Goal: Task Accomplishment & Management: Complete application form

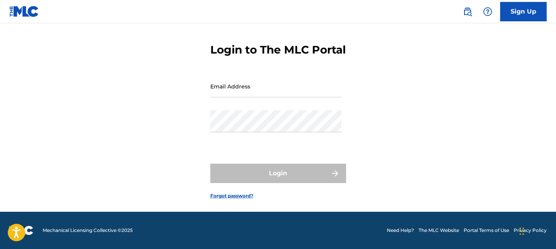
scroll to position [35, 0]
click at [267, 96] on input "Email Address" at bounding box center [275, 86] width 131 height 22
type input "[EMAIL_ADDRESS][DOMAIN_NAME]"
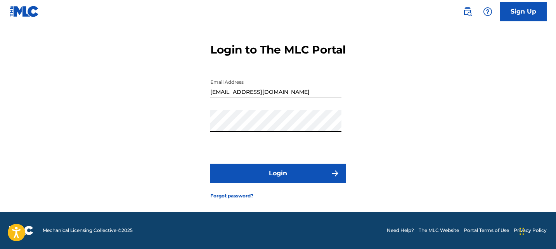
click at [210, 164] on button "Login" at bounding box center [278, 173] width 136 height 19
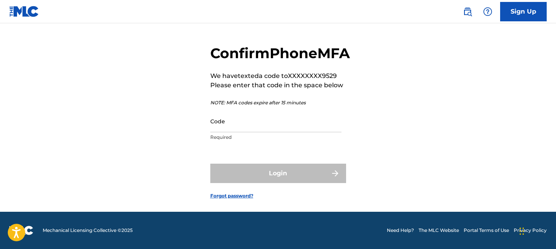
click at [237, 130] on input "Code" at bounding box center [275, 121] width 131 height 22
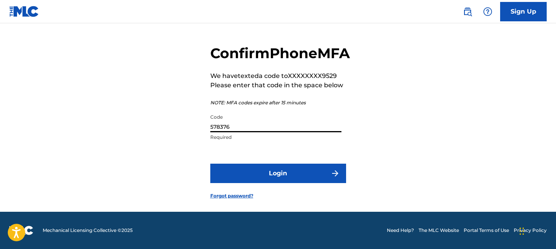
type input "578376"
click at [244, 174] on button "Login" at bounding box center [278, 173] width 136 height 19
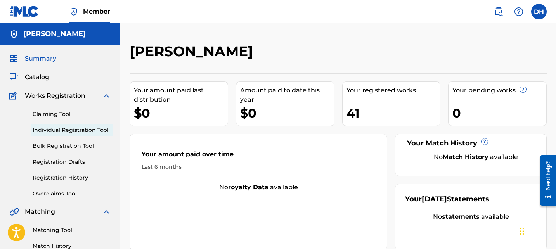
click at [80, 131] on link "Individual Registration Tool" at bounding box center [72, 130] width 78 height 8
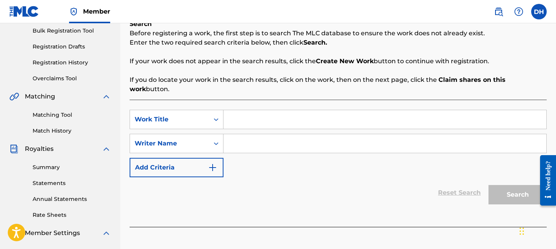
scroll to position [116, 0]
click at [303, 109] on input "Search Form" at bounding box center [384, 118] width 323 height 19
type input "NO GANJA"
click at [377, 137] on input "Search Form" at bounding box center [384, 142] width 323 height 19
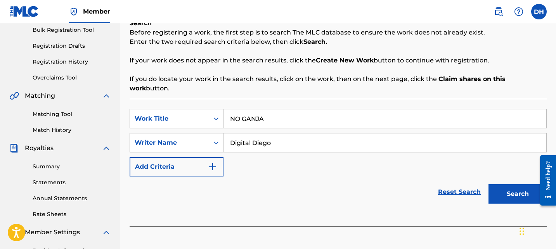
type input "Digital Diego"
click at [489, 184] on button "Search" at bounding box center [518, 193] width 58 height 19
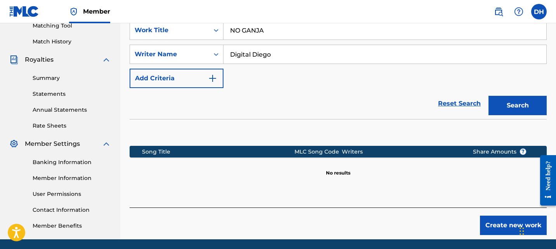
scroll to position [232, 0]
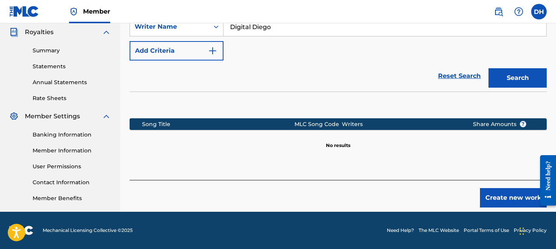
click at [503, 193] on button "Create new work" at bounding box center [513, 197] width 67 height 19
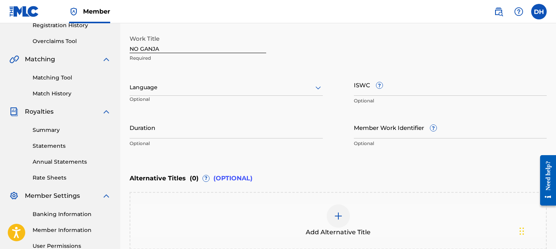
scroll to position [152, 0]
click at [241, 92] on div at bounding box center [226, 88] width 193 height 10
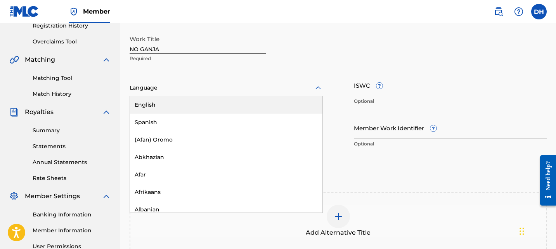
click at [239, 105] on div "English" at bounding box center [226, 104] width 192 height 17
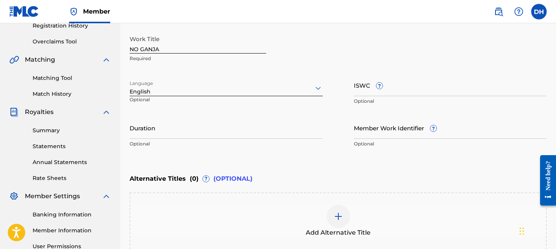
click at [412, 93] on input "ISWC ?" at bounding box center [450, 85] width 193 height 22
paste input "QZZ7M2580348"
type input "QZZ7M2580348"
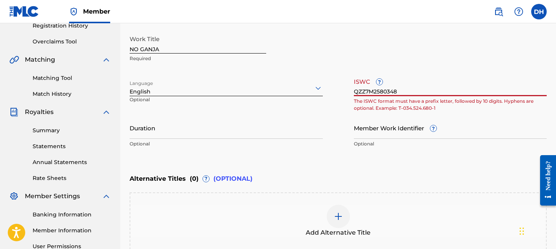
drag, startPoint x: 410, startPoint y: 92, endPoint x: 328, endPoint y: 92, distance: 81.9
click at [329, 93] on div "Work Title NO GANJA Required Language English Optional ISWC ? QZZ7M2580348 The …" at bounding box center [338, 91] width 417 height 120
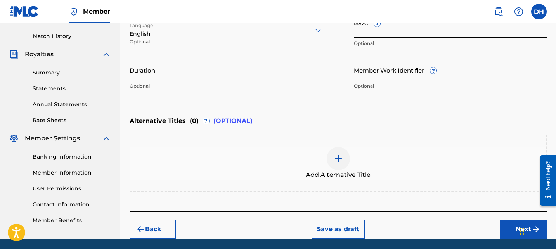
scroll to position [219, 0]
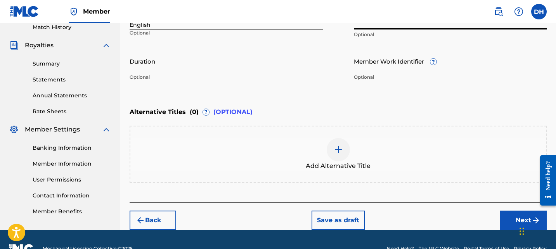
click at [503, 217] on button "Next" at bounding box center [523, 220] width 47 height 19
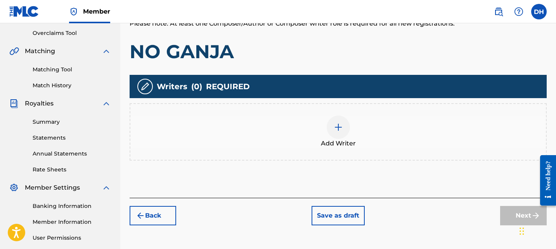
scroll to position [161, 0]
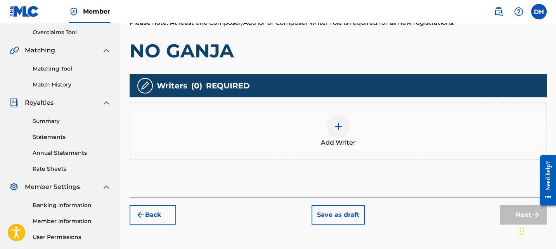
click at [350, 138] on span "Add Writer" at bounding box center [338, 142] width 35 height 9
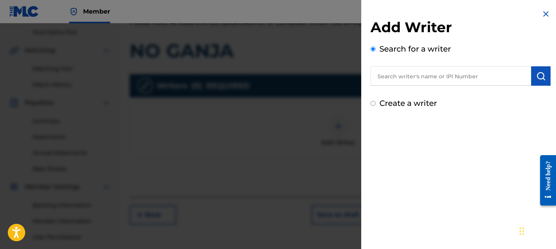
click at [416, 79] on input "text" at bounding box center [451, 75] width 161 height 19
click at [379, 104] on div "Create a writer" at bounding box center [461, 103] width 180 height 12
click at [374, 104] on input "Create a writer" at bounding box center [373, 103] width 5 height 5
radio input "false"
radio input "true"
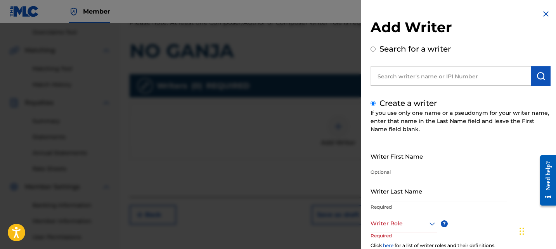
click at [421, 159] on input "Writer First Name" at bounding box center [439, 156] width 137 height 22
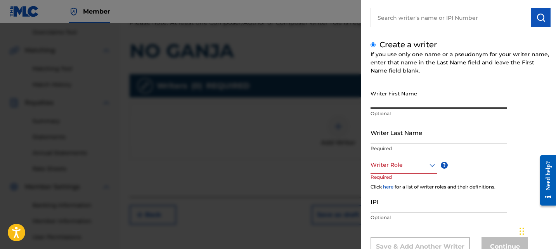
scroll to position [60, 0]
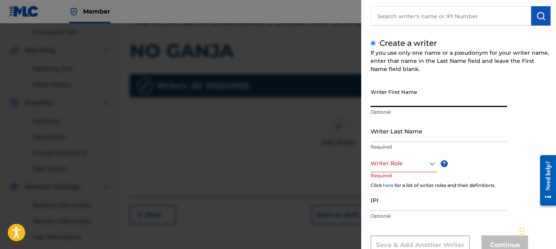
click at [380, 102] on input "Writer First Name" at bounding box center [439, 96] width 137 height 22
type input "Diego"
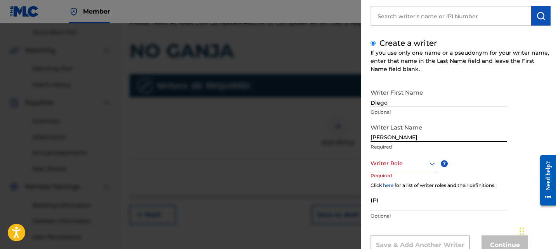
type input "[PERSON_NAME]"
click at [384, 163] on div at bounding box center [404, 164] width 66 height 10
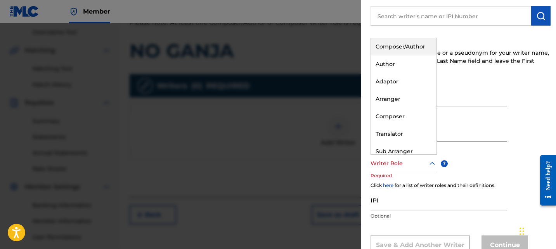
click at [405, 51] on div "Composer/Author" at bounding box center [404, 46] width 66 height 17
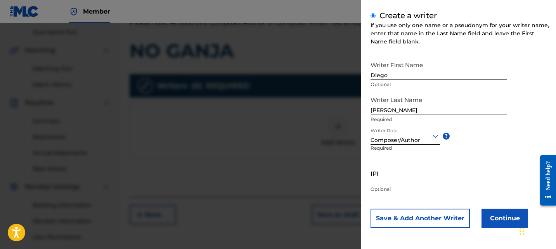
scroll to position [87, 0]
click at [426, 179] on input "IPI" at bounding box center [439, 174] width 137 height 22
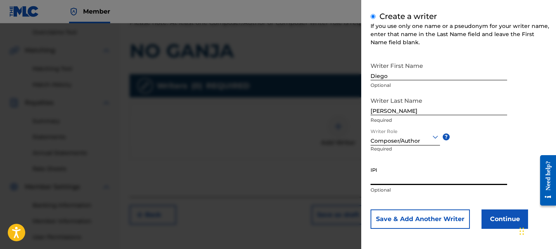
click at [504, 216] on button "Continue" at bounding box center [505, 219] width 47 height 19
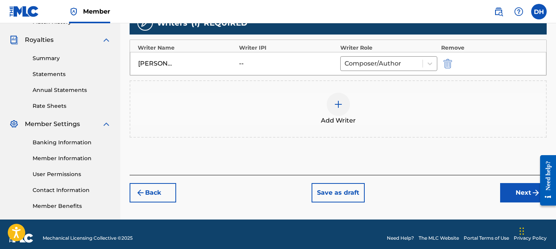
scroll to position [223, 0]
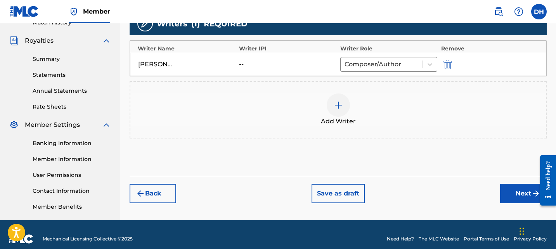
click at [510, 191] on button "Next" at bounding box center [523, 193] width 47 height 19
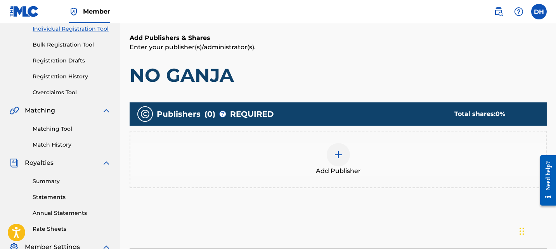
scroll to position [146, 0]
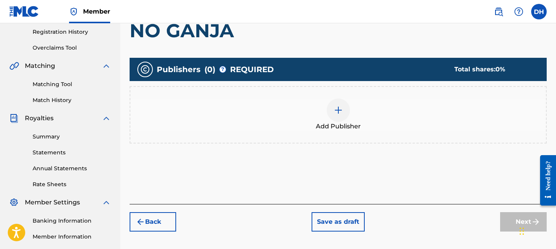
click at [341, 115] on div at bounding box center [338, 110] width 23 height 23
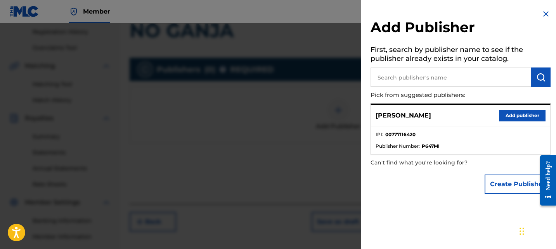
click at [509, 118] on button "Add publisher" at bounding box center [522, 116] width 47 height 12
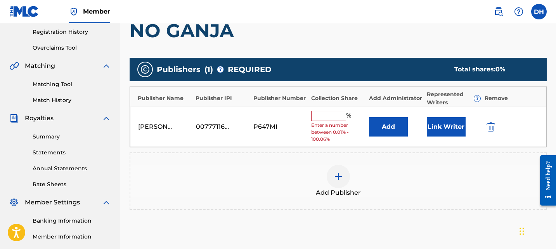
click at [326, 118] on input "text" at bounding box center [328, 116] width 35 height 10
click at [286, 183] on div "Add Publisher" at bounding box center [338, 181] width 416 height 33
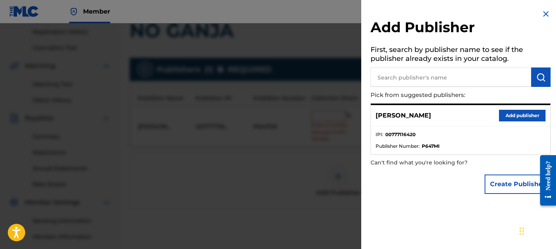
click at [543, 13] on img at bounding box center [545, 13] width 9 height 9
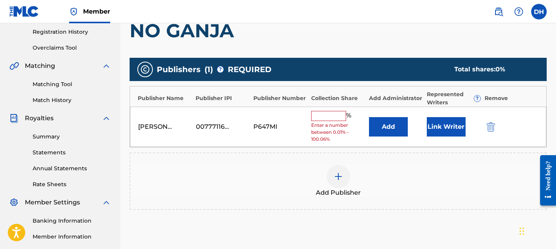
click at [337, 113] on input "text" at bounding box center [328, 116] width 35 height 10
type input "100"
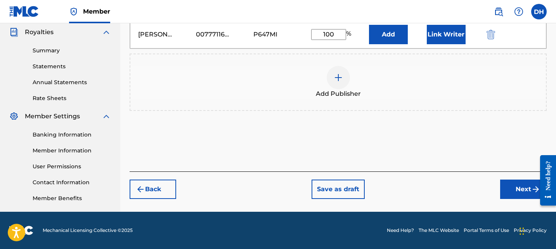
click at [525, 193] on button "Next" at bounding box center [523, 189] width 47 height 19
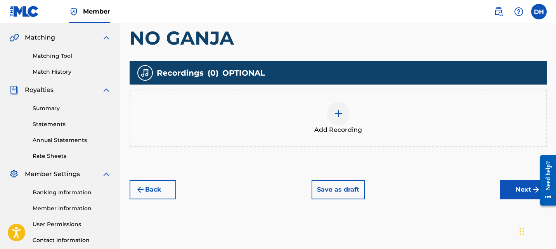
scroll to position [175, 0]
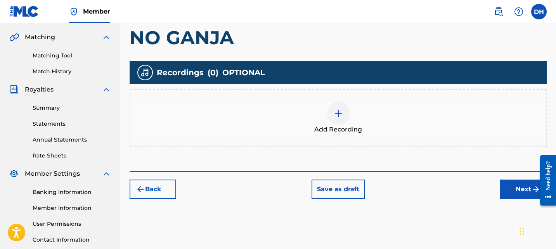
click at [373, 116] on div "Add Recording" at bounding box center [338, 118] width 416 height 33
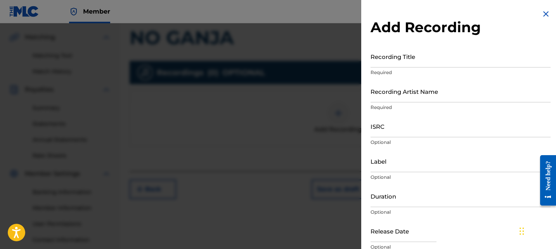
click at [453, 60] on input "Recording Title" at bounding box center [461, 56] width 180 height 22
type input "NO GANJA"
click at [404, 92] on input "Recording Artist Name" at bounding box center [461, 91] width 180 height 22
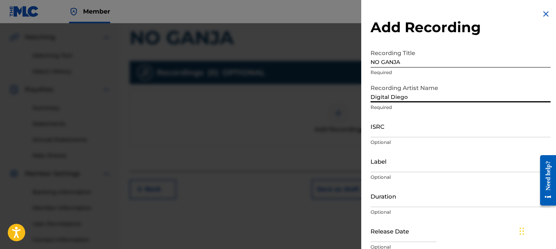
type input "Digital Diego"
click at [415, 129] on input "ISRC" at bounding box center [461, 126] width 180 height 22
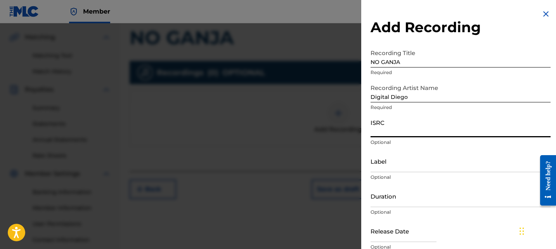
paste input "QZZ7M2580348"
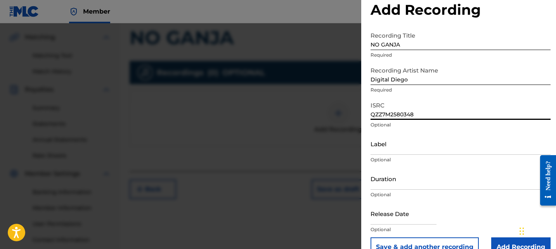
scroll to position [35, 0]
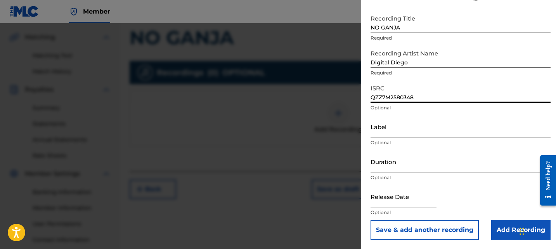
type input "QZZ7M2580348"
click at [404, 199] on input "text" at bounding box center [404, 196] width 66 height 22
select select "7"
select select "2025"
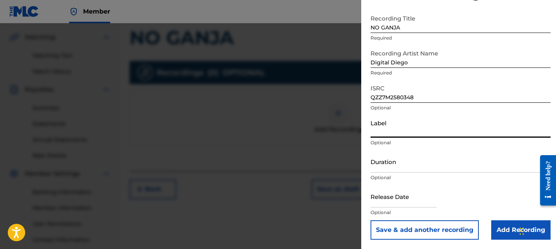
click at [472, 126] on form "Recording Title NO GANJA Required Recording Artist Name Digital Diego Required …" at bounding box center [461, 125] width 180 height 229
select select "7"
select select "2025"
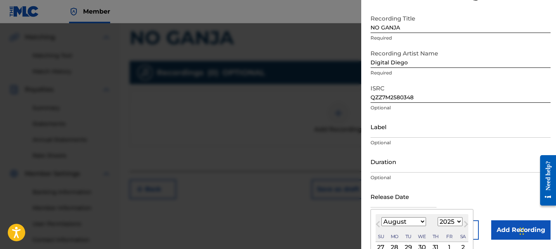
click at [395, 200] on input "text" at bounding box center [404, 196] width 66 height 22
click at [422, 222] on select "January February March April May June July August September October November De…" at bounding box center [403, 221] width 45 height 9
select select "8"
click at [381, 217] on select "January February March April May June July August September October November De…" at bounding box center [403, 221] width 45 height 9
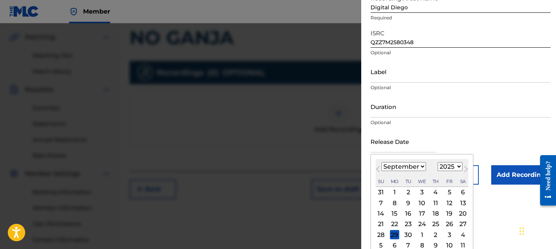
scroll to position [96, 0]
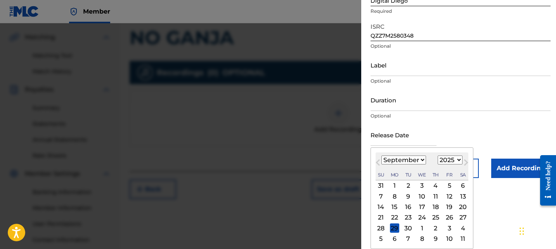
click at [448, 184] on div "5" at bounding box center [449, 185] width 9 height 9
type input "[DATE]"
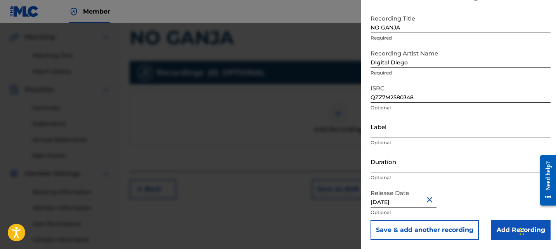
scroll to position [35, 0]
click at [502, 228] on input "Add Recording" at bounding box center [520, 229] width 59 height 19
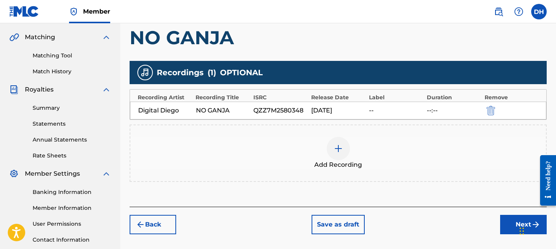
click at [509, 223] on button "Next" at bounding box center [523, 224] width 47 height 19
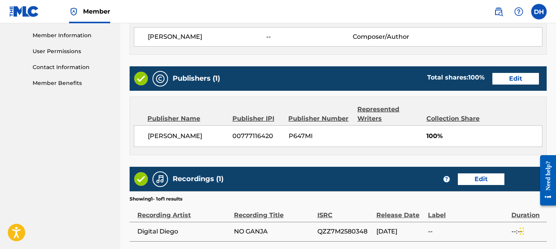
scroll to position [416, 0]
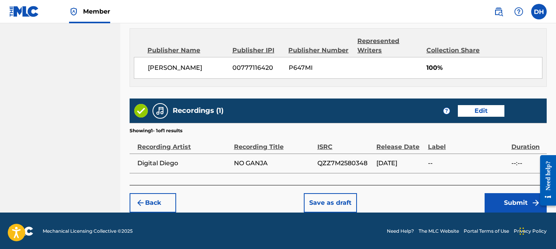
click at [491, 203] on button "Submit" at bounding box center [516, 202] width 62 height 19
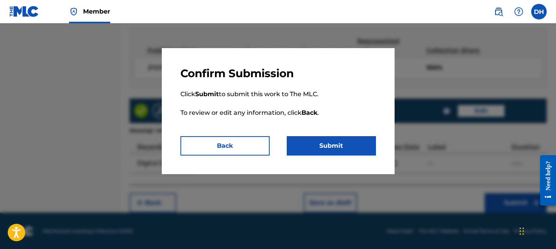
click at [334, 152] on button "Submit" at bounding box center [331, 145] width 89 height 19
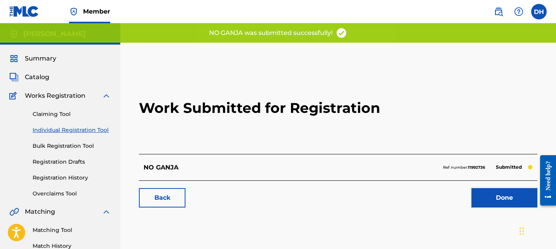
click at [490, 199] on link "Done" at bounding box center [504, 197] width 66 height 19
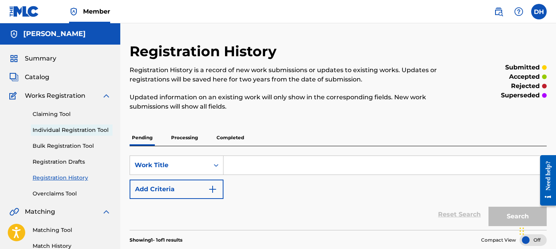
click at [66, 131] on link "Individual Registration Tool" at bounding box center [72, 130] width 78 height 8
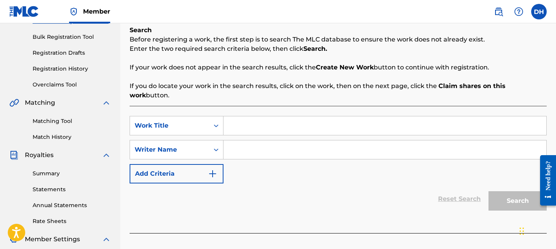
scroll to position [109, 0]
click at [260, 119] on input "Search Form" at bounding box center [384, 125] width 323 height 19
type input "LIKE A THIEF"
click at [251, 140] on input "Search Form" at bounding box center [384, 149] width 323 height 19
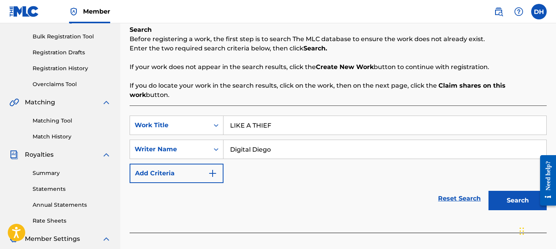
type input "Digital Diego"
click at [513, 191] on button "Search" at bounding box center [518, 200] width 58 height 19
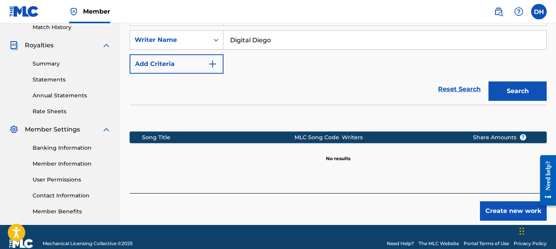
scroll to position [229, 0]
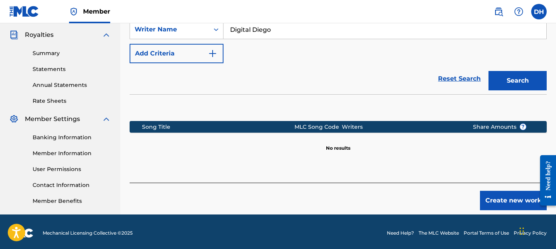
click at [497, 195] on button "Create new work" at bounding box center [513, 200] width 67 height 19
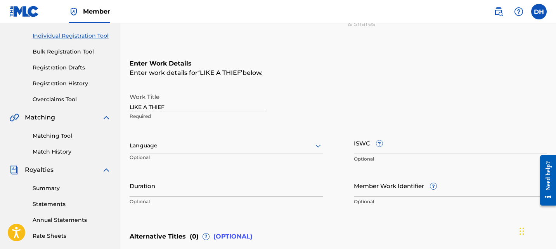
scroll to position [95, 0]
click at [252, 146] on div at bounding box center [226, 145] width 193 height 10
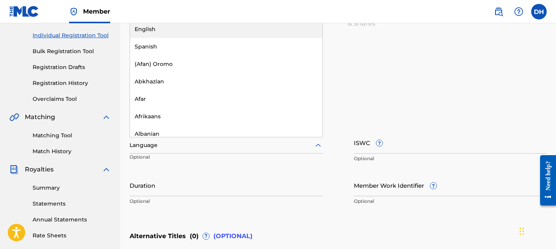
click at [277, 36] on div "English" at bounding box center [226, 29] width 192 height 17
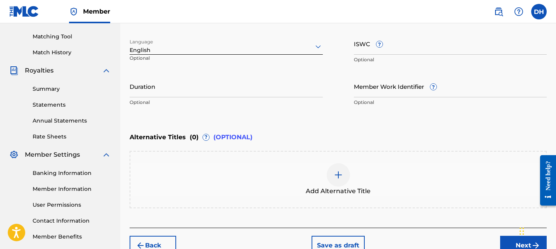
scroll to position [237, 0]
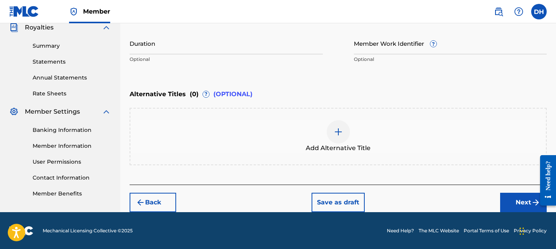
click at [511, 200] on button "Next" at bounding box center [523, 202] width 47 height 19
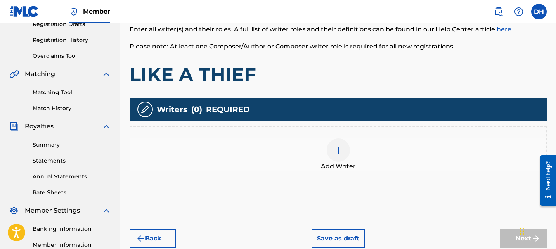
scroll to position [142, 0]
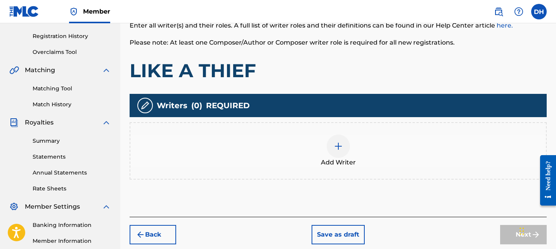
click at [339, 152] on div at bounding box center [338, 146] width 23 height 23
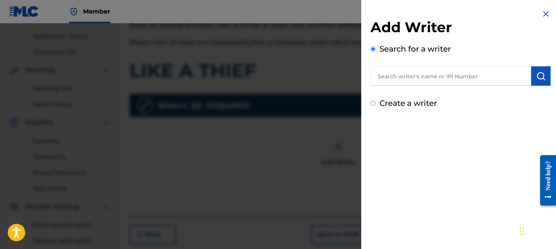
click at [402, 103] on label "Create a writer" at bounding box center [407, 103] width 57 height 9
radio input "true"
click at [376, 103] on input "Create a writer" at bounding box center [373, 103] width 5 height 5
radio input "false"
radio input "true"
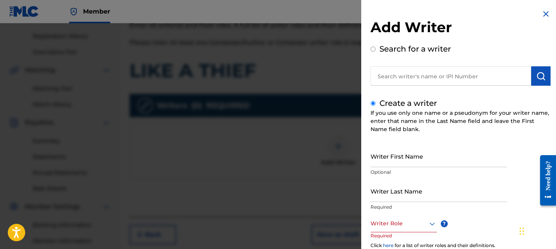
click at [392, 161] on input "Writer First Name" at bounding box center [439, 156] width 137 height 22
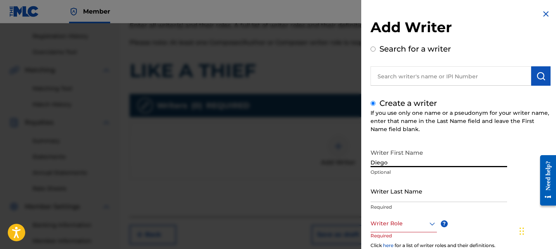
type input "Diego"
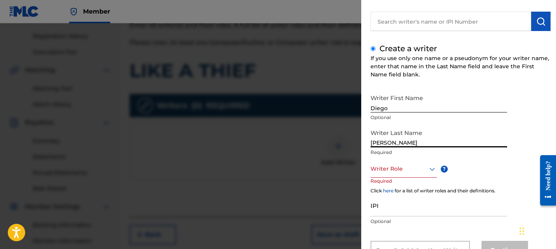
scroll to position [87, 0]
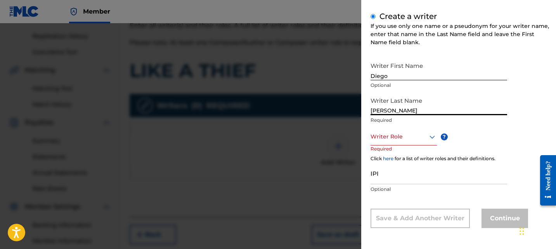
type input "[PERSON_NAME]"
click at [409, 135] on div at bounding box center [404, 137] width 66 height 10
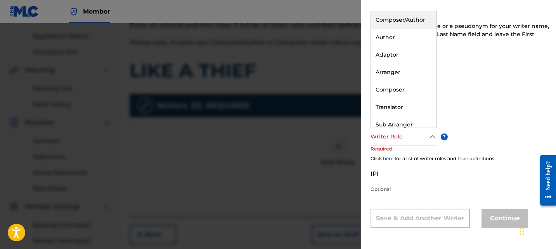
click at [407, 19] on div "Composer/Author" at bounding box center [404, 19] width 66 height 17
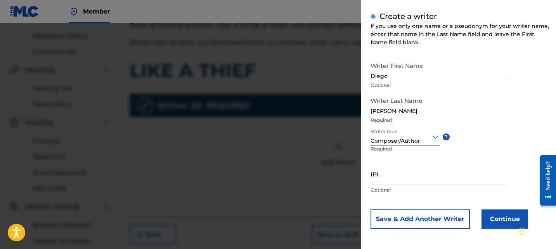
click at [492, 219] on button "Continue" at bounding box center [505, 219] width 47 height 19
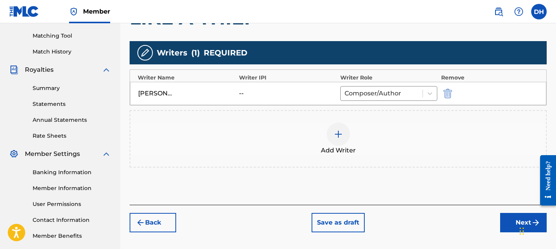
click at [513, 222] on button "Next" at bounding box center [523, 222] width 47 height 19
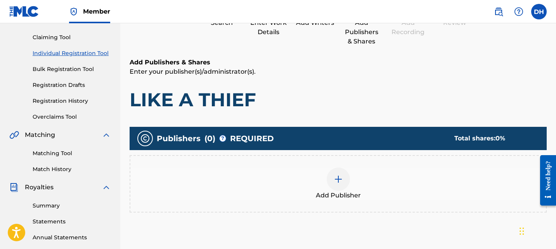
scroll to position [78, 0]
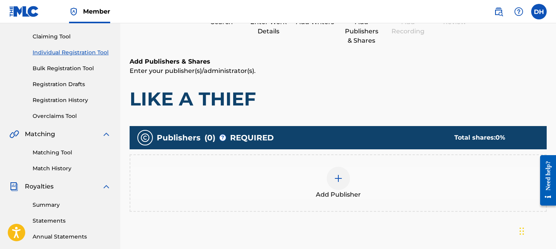
click at [352, 171] on div "Add Publisher" at bounding box center [338, 183] width 416 height 33
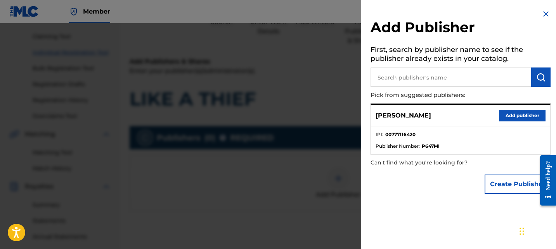
click at [505, 115] on button "Add publisher" at bounding box center [522, 116] width 47 height 12
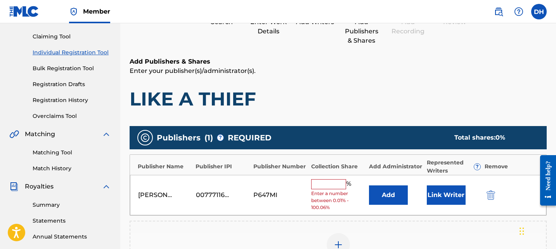
click at [337, 187] on input "text" at bounding box center [328, 184] width 35 height 10
type input "100"
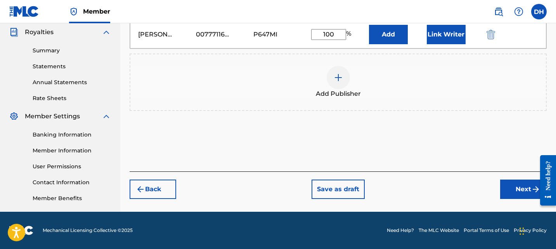
click at [514, 188] on button "Next" at bounding box center [523, 189] width 47 height 19
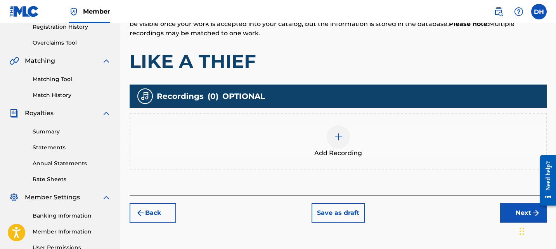
scroll to position [180, 0]
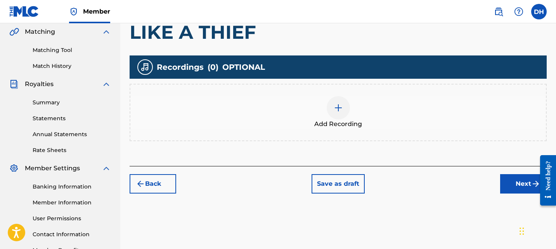
click at [345, 107] on div at bounding box center [338, 107] width 23 height 23
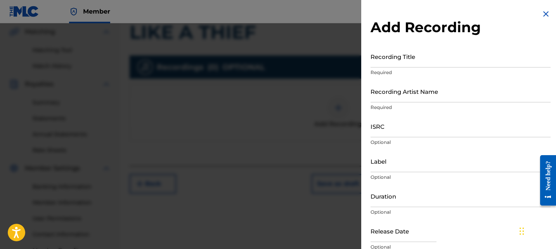
click at [438, 61] on input "Recording Title" at bounding box center [461, 56] width 180 height 22
type input "LIKE A THIEF"
click at [418, 91] on input "Recording Artist Name" at bounding box center [461, 91] width 180 height 22
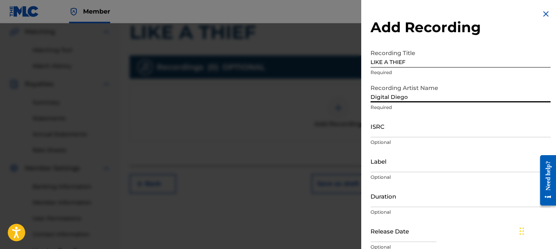
type input "Digital Diego"
click at [432, 132] on input "ISRC" at bounding box center [461, 126] width 180 height 22
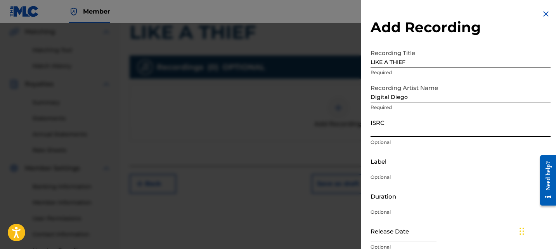
paste input "QZZ7M2583420"
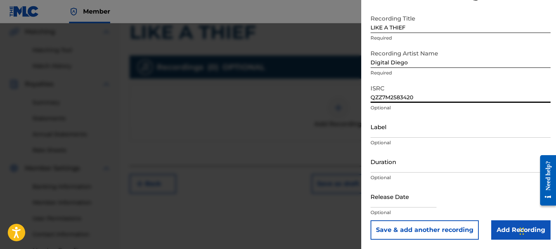
type input "QZZ7M2583420"
click at [396, 198] on input "text" at bounding box center [404, 196] width 66 height 22
select select "7"
select select "2025"
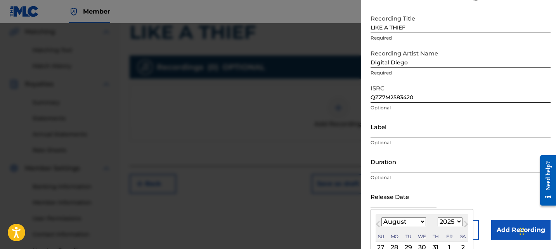
click at [417, 220] on select "January February March April May June July August September October November De…" at bounding box center [403, 221] width 45 height 9
select select "8"
click at [381, 217] on select "January February March April May June July August September October November De…" at bounding box center [403, 221] width 45 height 9
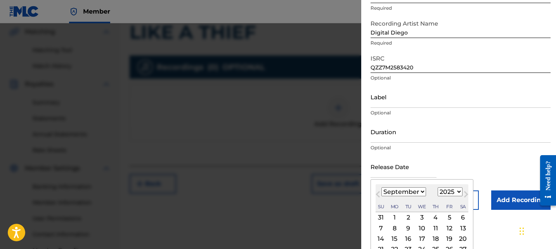
scroll to position [96, 0]
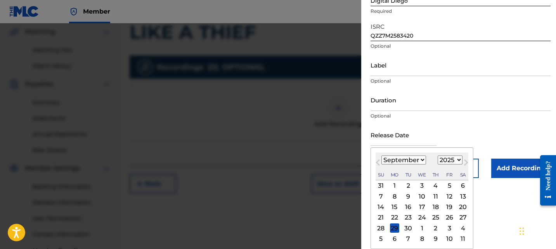
click at [450, 194] on div "12" at bounding box center [449, 196] width 9 height 9
type input "[DATE]"
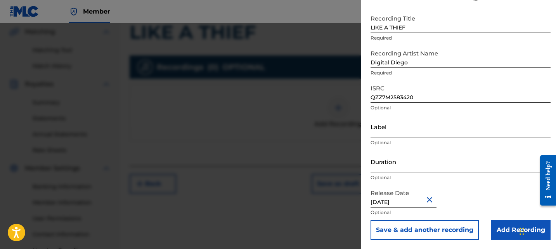
click at [495, 229] on input "Add Recording" at bounding box center [520, 229] width 59 height 19
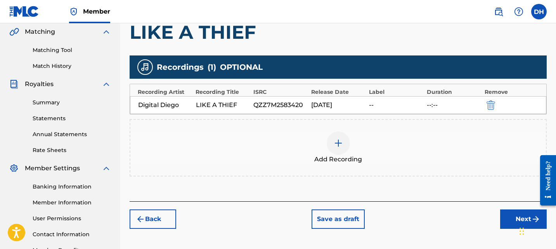
click at [513, 218] on button "Next" at bounding box center [523, 219] width 47 height 19
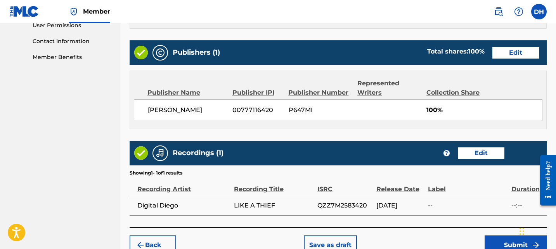
scroll to position [416, 0]
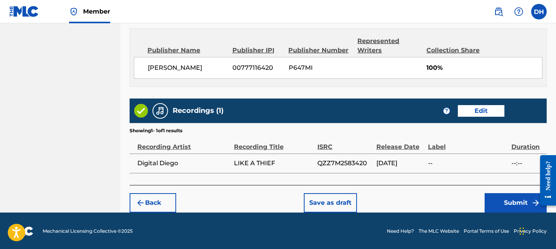
click at [504, 199] on button "Submit" at bounding box center [516, 202] width 62 height 19
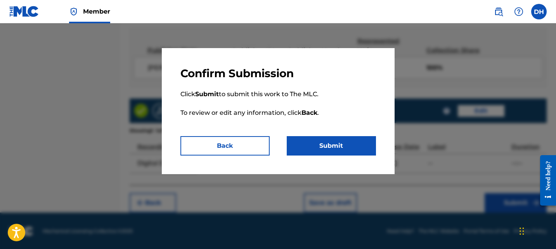
click at [340, 150] on button "Submit" at bounding box center [331, 145] width 89 height 19
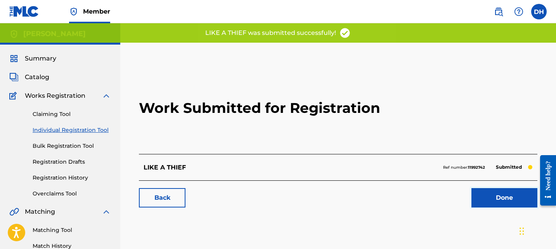
click at [490, 201] on link "Done" at bounding box center [504, 197] width 66 height 19
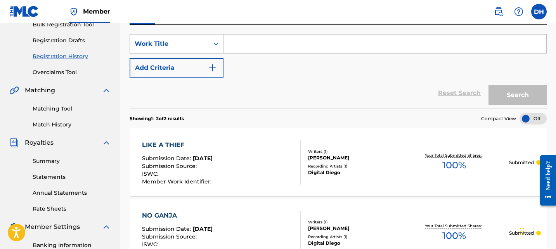
scroll to position [99, 0]
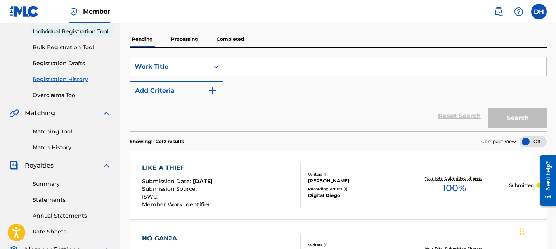
click at [59, 35] on link "Individual Registration Tool" at bounding box center [72, 32] width 78 height 8
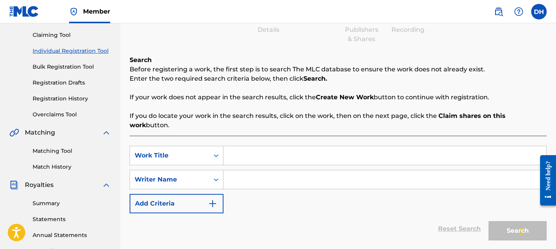
scroll to position [80, 0]
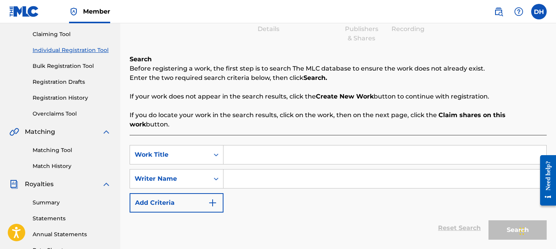
click at [309, 149] on input "Search Form" at bounding box center [384, 155] width 323 height 19
type input "The Aliens Took My Family"
type input "d"
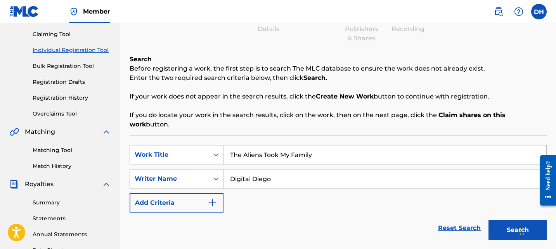
type input "Digital Diego"
click at [500, 222] on button "Search" at bounding box center [518, 229] width 58 height 19
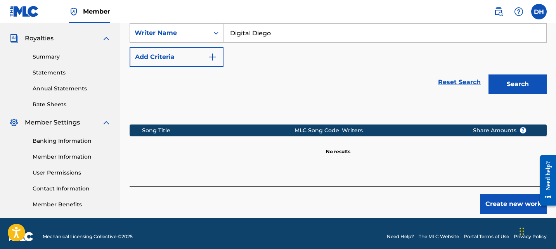
scroll to position [232, 0]
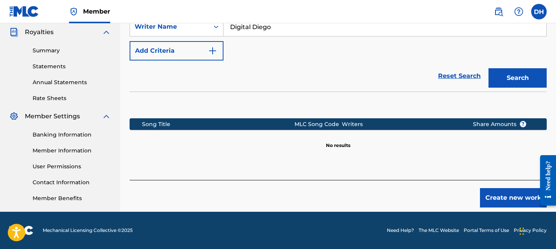
click at [500, 188] on button "Create new work" at bounding box center [513, 197] width 67 height 19
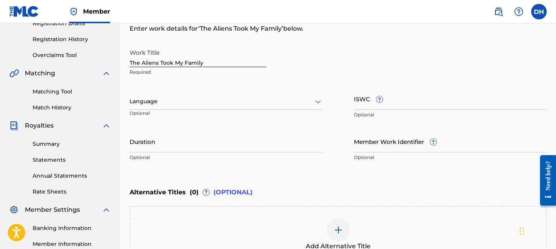
scroll to position [134, 0]
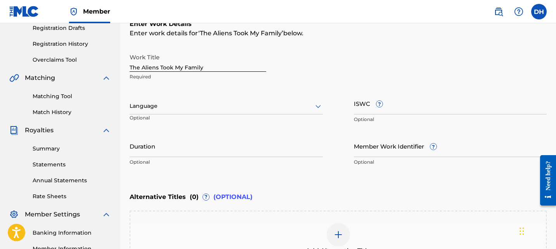
click at [266, 118] on div "Language Optional" at bounding box center [226, 109] width 193 height 35
click at [272, 114] on div "Language Optional" at bounding box center [226, 109] width 193 height 35
click at [257, 108] on div at bounding box center [226, 106] width 193 height 10
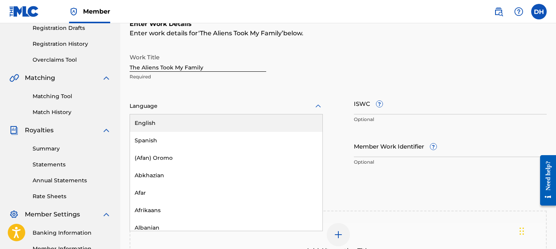
click at [225, 128] on div "English" at bounding box center [226, 122] width 192 height 17
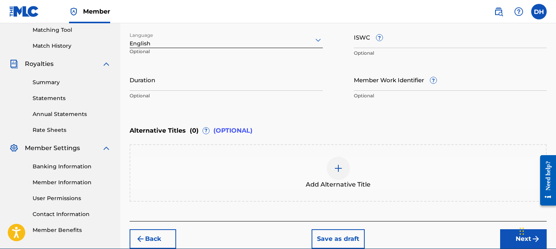
scroll to position [201, 0]
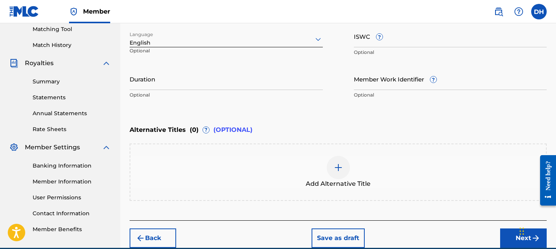
click at [504, 240] on button "Next" at bounding box center [523, 238] width 47 height 19
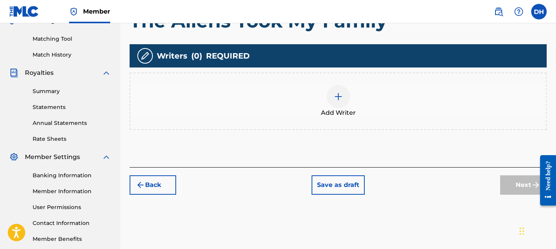
scroll to position [192, 0]
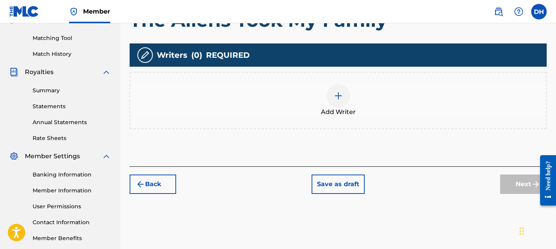
click at [340, 71] on div "Writers ( 0 ) REQUIRED Add Writer" at bounding box center [338, 86] width 417 height 86
click at [340, 100] on img at bounding box center [338, 95] width 9 height 9
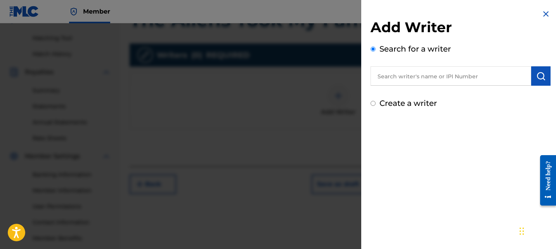
click at [388, 96] on div "Add Writer Search for a writer Create a writer" at bounding box center [461, 64] width 180 height 90
click at [383, 104] on label "Create a writer" at bounding box center [407, 103] width 57 height 9
radio input "true"
click at [376, 104] on input "Create a writer" at bounding box center [373, 103] width 5 height 5
radio input "false"
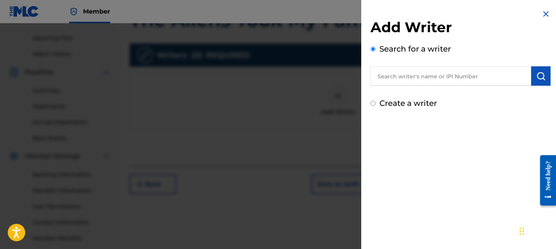
radio input "true"
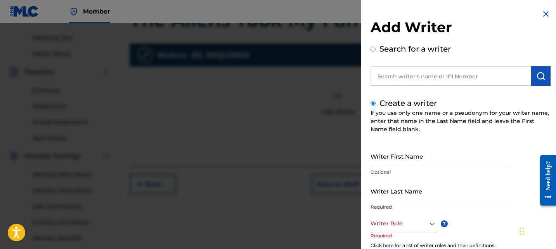
click at [397, 155] on input "Writer First Name" at bounding box center [439, 156] width 137 height 22
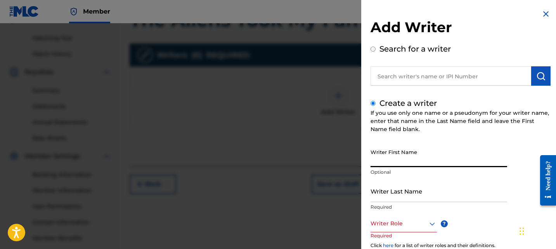
type input "Diego"
type input "[PERSON_NAME]"
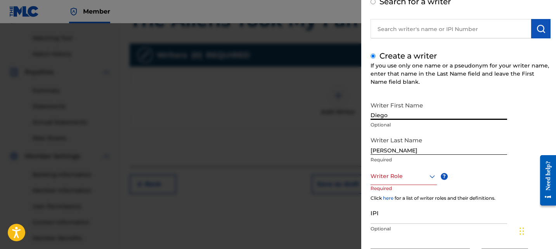
scroll to position [87, 0]
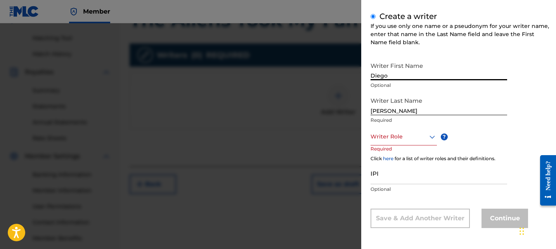
click at [397, 135] on div at bounding box center [404, 137] width 66 height 10
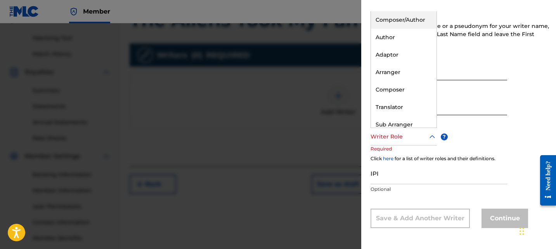
click at [397, 26] on div "Composer/Author" at bounding box center [404, 19] width 66 height 17
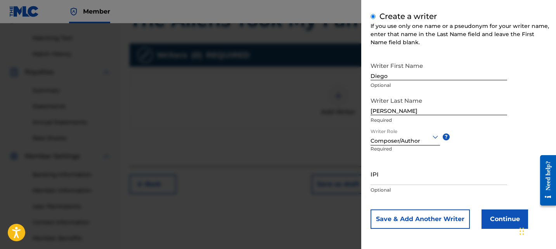
click at [493, 217] on button "Continue" at bounding box center [505, 219] width 47 height 19
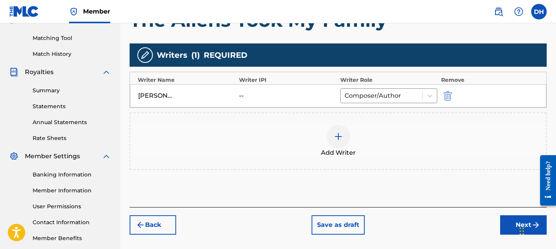
click at [507, 231] on button "Next" at bounding box center [523, 224] width 47 height 19
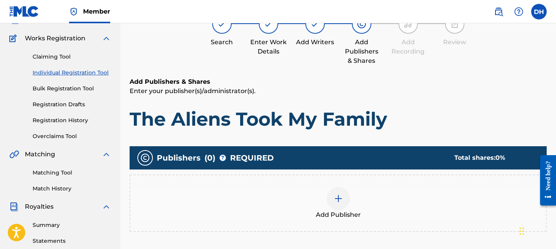
scroll to position [35, 0]
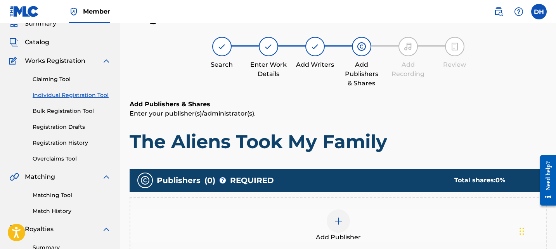
click at [428, 220] on div "Add Publisher" at bounding box center [338, 226] width 416 height 33
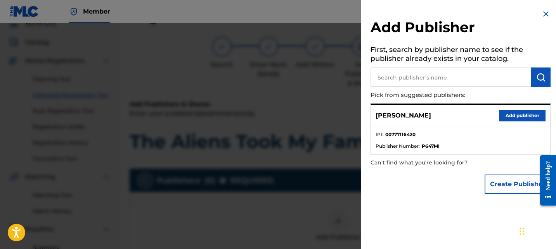
click at [504, 112] on button "Add publisher" at bounding box center [522, 116] width 47 height 12
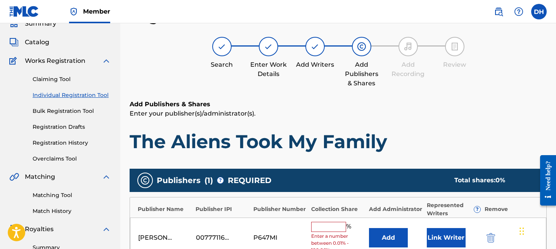
click at [334, 220] on div "[PERSON_NAME] 00777116420 P647MI % Enter a number between 0.01% - 100.06% Add L…" at bounding box center [338, 238] width 416 height 41
click at [334, 225] on input "text" at bounding box center [328, 227] width 35 height 10
type input "100"
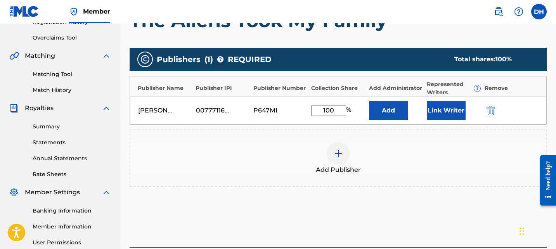
scroll to position [180, 0]
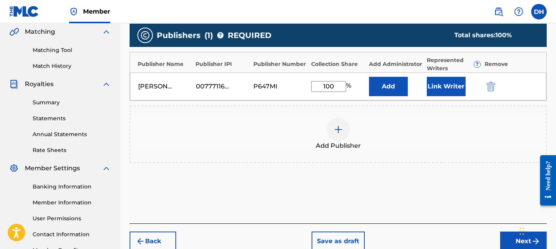
click at [506, 240] on button "Next" at bounding box center [523, 241] width 47 height 19
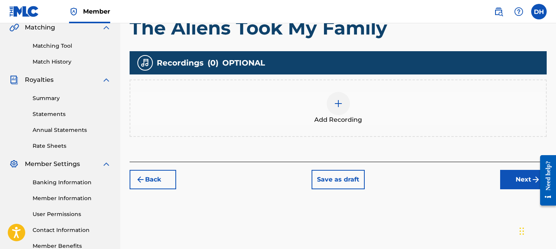
scroll to position [186, 0]
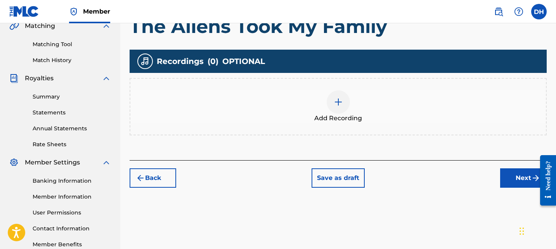
click at [336, 107] on div at bounding box center [338, 101] width 23 height 23
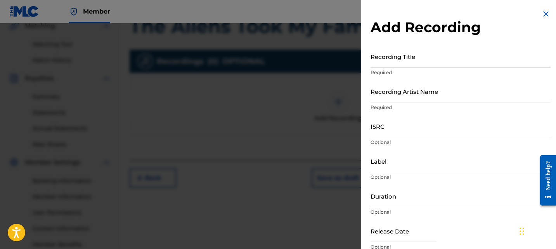
click at [442, 61] on input "Recording Title" at bounding box center [461, 56] width 180 height 22
type input "The Aliens Took My Family"
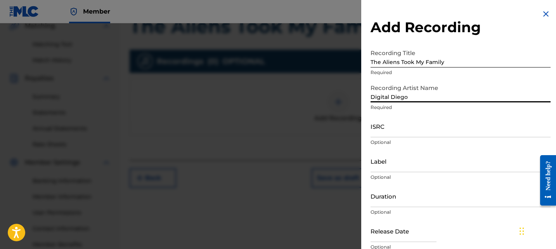
type input "Digital Diego"
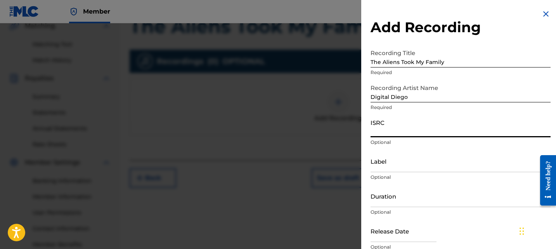
paste input "QZZ7M2588756"
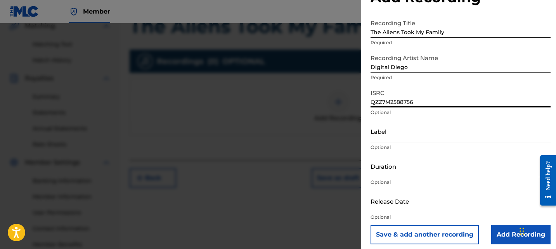
scroll to position [35, 0]
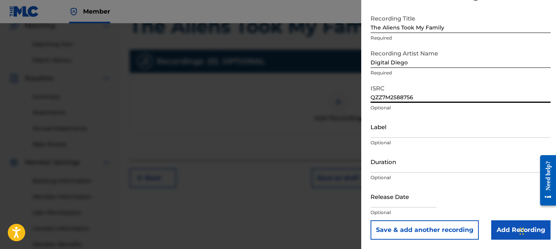
type input "QZZ7M2588756"
click at [403, 197] on input "text" at bounding box center [404, 196] width 66 height 22
select select "7"
select select "2025"
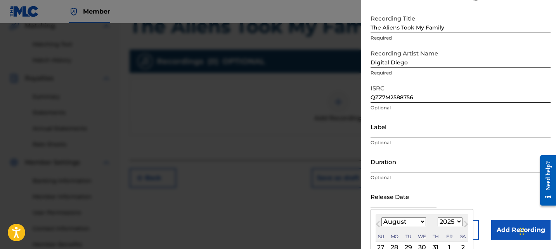
click at [411, 222] on select "January February March April May June July August September October November De…" at bounding box center [403, 221] width 45 height 9
select select "8"
click at [381, 217] on select "January February March April May June July August September October November De…" at bounding box center [403, 221] width 45 height 9
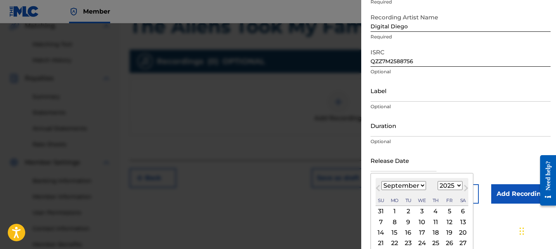
scroll to position [96, 0]
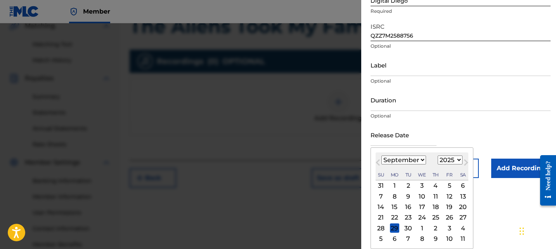
click at [448, 206] on div "19" at bounding box center [449, 207] width 9 height 9
type input "[DATE]"
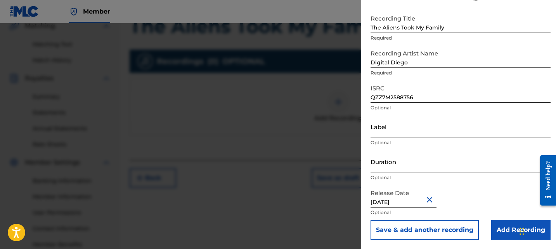
click at [506, 230] on input "Add Recording" at bounding box center [520, 229] width 59 height 19
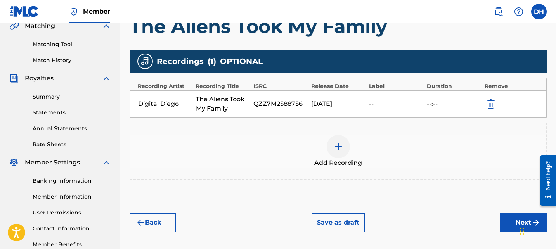
click at [508, 222] on button "Next" at bounding box center [523, 222] width 47 height 19
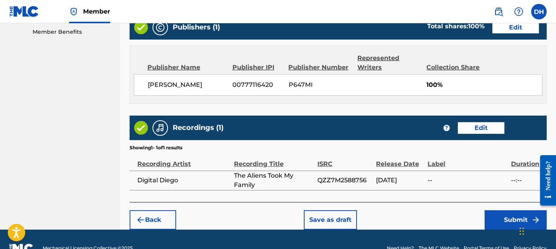
scroll to position [416, 0]
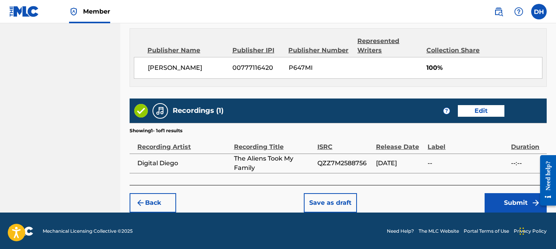
click at [504, 202] on button "Submit" at bounding box center [516, 202] width 62 height 19
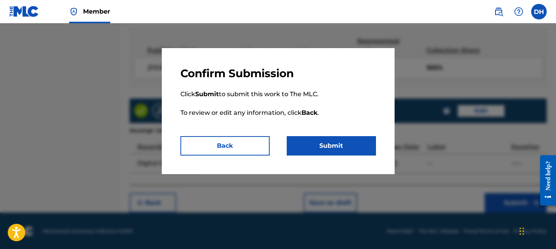
click at [321, 137] on button "Submit" at bounding box center [331, 145] width 89 height 19
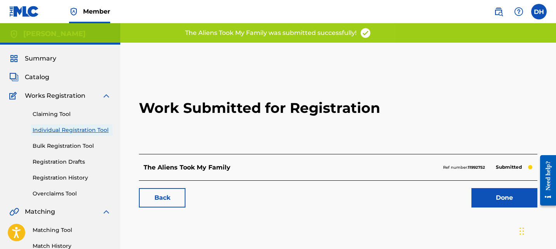
click at [66, 129] on link "Individual Registration Tool" at bounding box center [72, 130] width 78 height 8
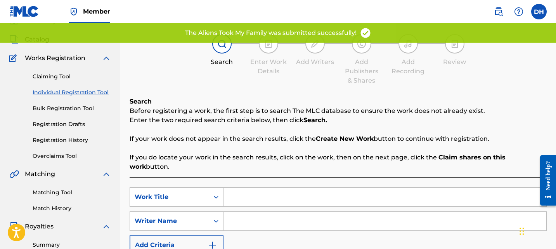
scroll to position [65, 0]
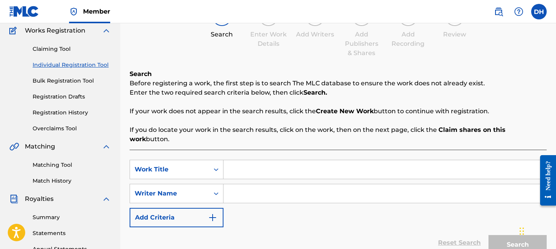
click at [282, 168] on input "Search Form" at bounding box center [384, 169] width 323 height 19
type input "You Lied To Me!"
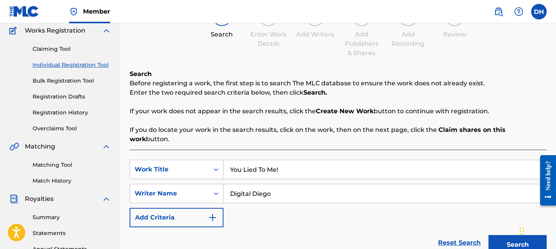
type input "Digital Diego"
click at [506, 235] on button "Search" at bounding box center [518, 244] width 58 height 19
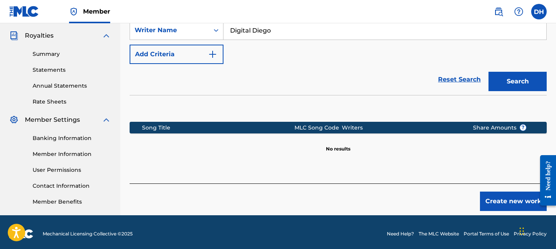
scroll to position [232, 0]
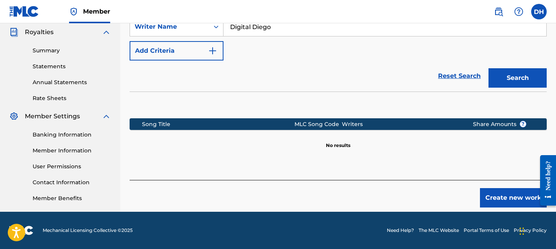
click at [487, 190] on button "Create new work" at bounding box center [513, 197] width 67 height 19
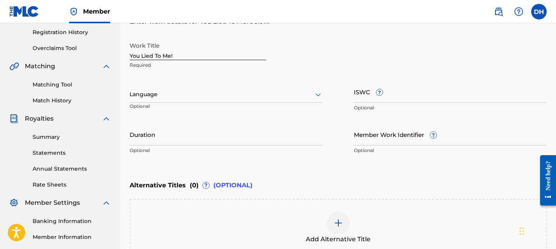
scroll to position [149, 0]
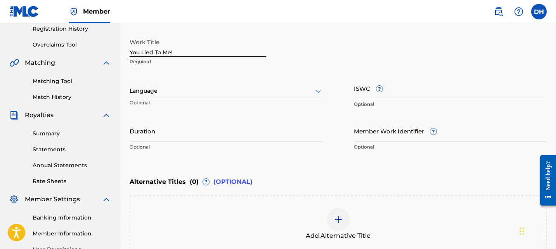
click at [256, 94] on div at bounding box center [226, 91] width 193 height 10
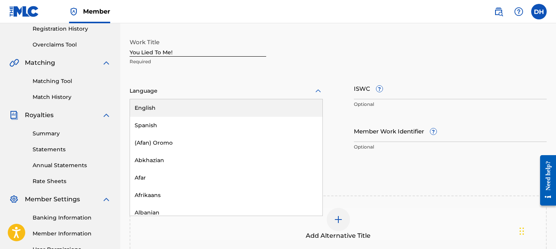
click at [225, 115] on div "English" at bounding box center [226, 107] width 192 height 17
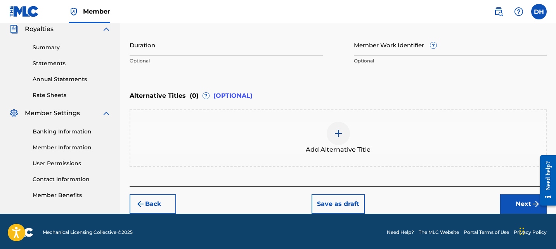
click at [509, 199] on button "Next" at bounding box center [523, 203] width 47 height 19
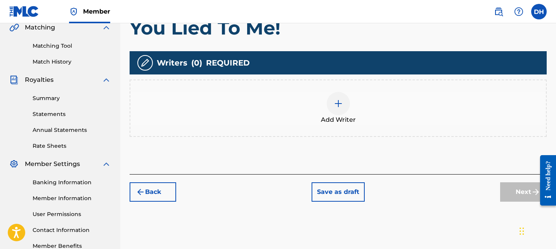
scroll to position [187, 0]
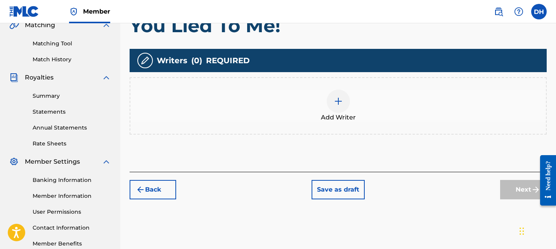
click at [345, 106] on div at bounding box center [338, 101] width 23 height 23
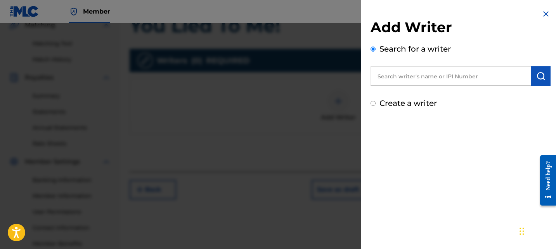
click at [386, 105] on label "Create a writer" at bounding box center [407, 103] width 57 height 9
radio input "true"
click at [376, 105] on input "Create a writer" at bounding box center [373, 103] width 5 height 5
radio input "false"
radio input "true"
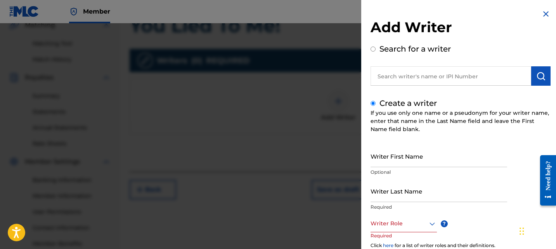
click at [391, 163] on input "Writer First Name" at bounding box center [439, 156] width 137 height 22
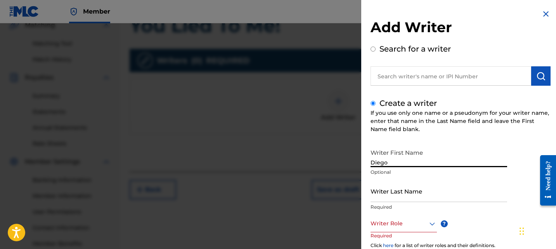
type input "Diego"
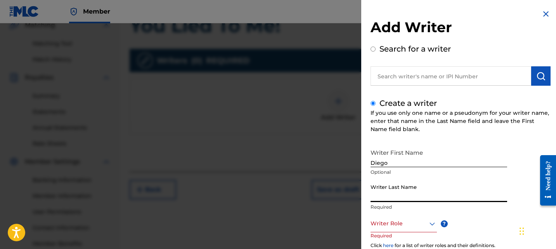
type input "i"
type input "[PERSON_NAME]"
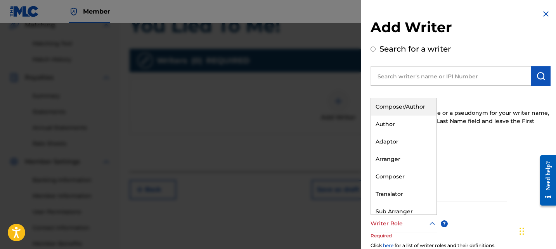
click at [381, 222] on div at bounding box center [404, 224] width 66 height 10
click at [399, 111] on div "Composer/Author" at bounding box center [404, 106] width 66 height 17
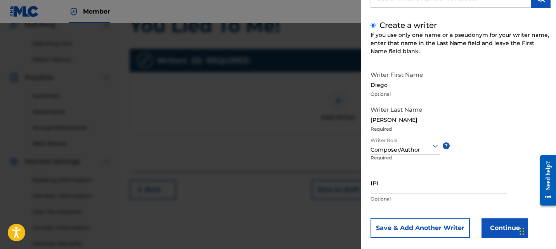
scroll to position [88, 0]
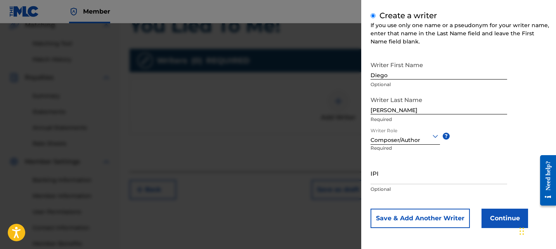
click at [487, 216] on button "Continue" at bounding box center [505, 218] width 47 height 19
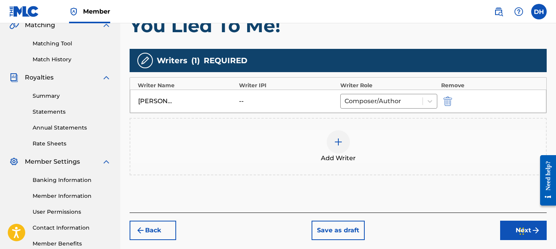
click at [504, 232] on button "Next" at bounding box center [523, 230] width 47 height 19
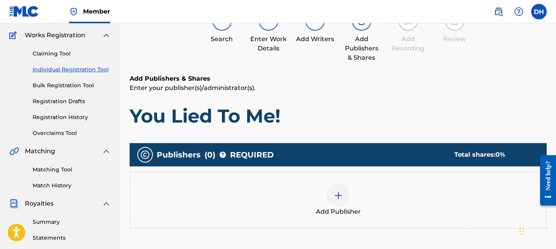
scroll to position [70, 0]
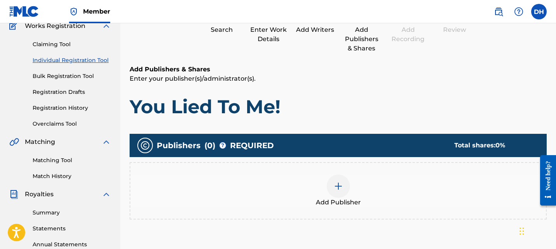
click at [407, 191] on div "Add Publisher" at bounding box center [338, 191] width 416 height 33
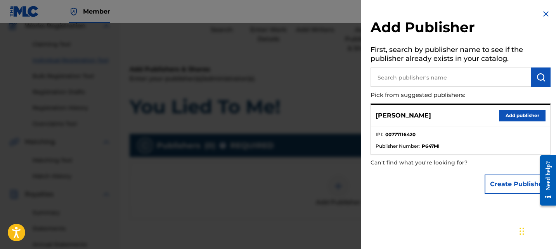
click at [509, 118] on button "Add publisher" at bounding box center [522, 116] width 47 height 12
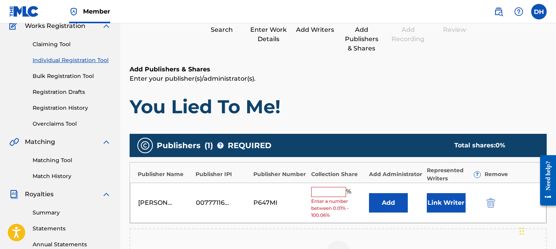
click at [329, 192] on input "text" at bounding box center [328, 192] width 35 height 10
type input "100"
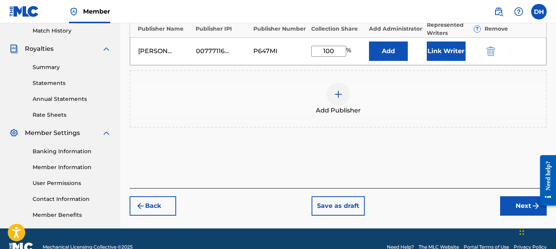
click at [519, 202] on button "Next" at bounding box center [523, 205] width 47 height 19
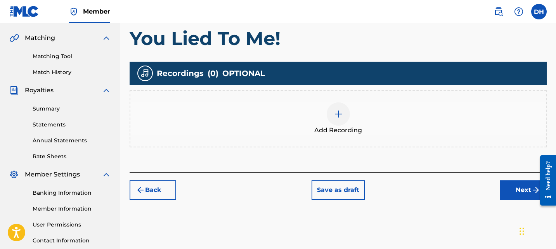
scroll to position [182, 0]
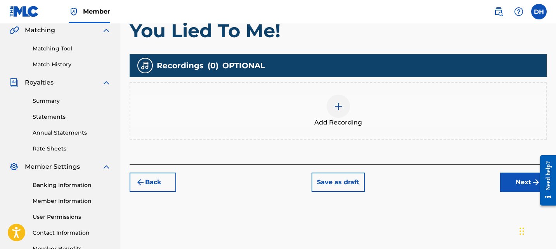
click at [336, 94] on div "Add Recording" at bounding box center [338, 110] width 417 height 57
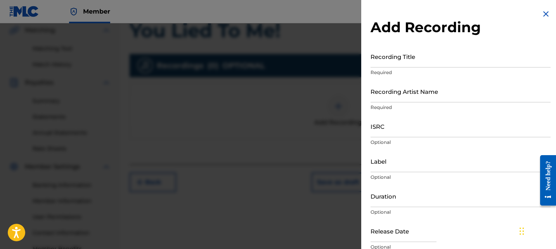
click at [409, 57] on input "Recording Title" at bounding box center [461, 56] width 180 height 22
type input "You Lied To Me!"
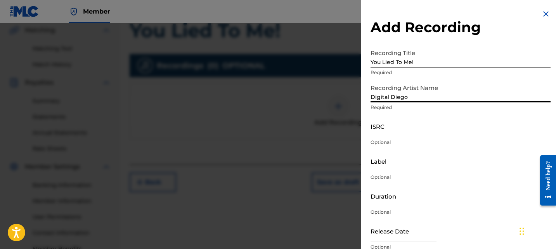
type input "Digital Diego"
click at [393, 126] on input "ISRC" at bounding box center [461, 126] width 180 height 22
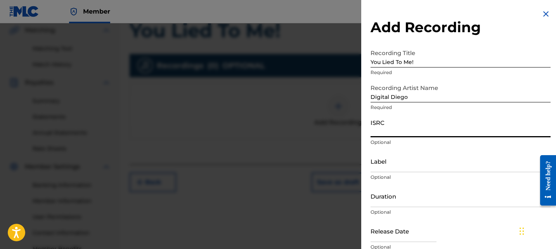
paste input "QZZ7N2500283"
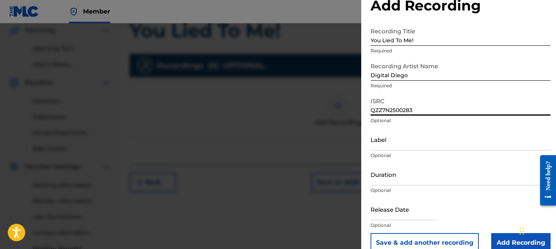
scroll to position [35, 0]
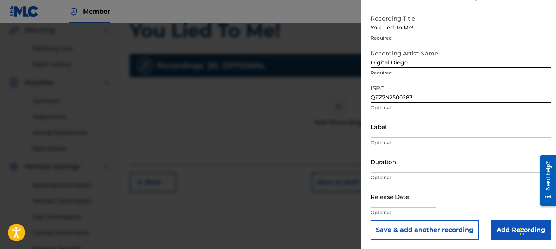
type input "QZZ7N2500283"
click at [397, 199] on input "text" at bounding box center [404, 196] width 66 height 22
select select "7"
select select "2025"
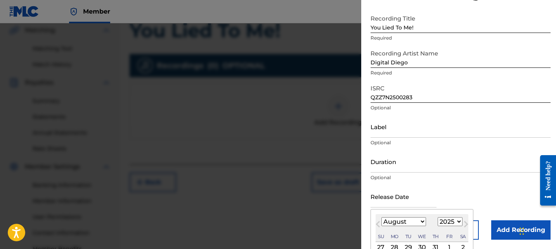
click at [418, 224] on select "January February March April May June July August September October November De…" at bounding box center [403, 221] width 45 height 9
select select "8"
click at [381, 217] on select "January February March April May June July August September October November De…" at bounding box center [403, 221] width 45 height 9
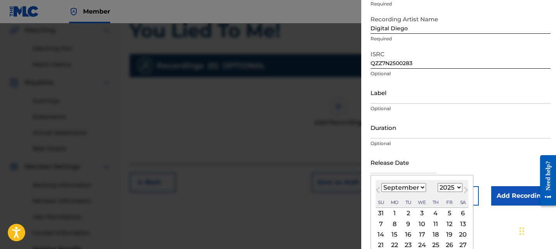
scroll to position [96, 0]
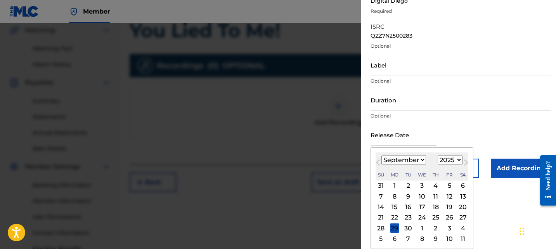
click at [449, 217] on div "26" at bounding box center [449, 217] width 9 height 9
type input "[DATE]"
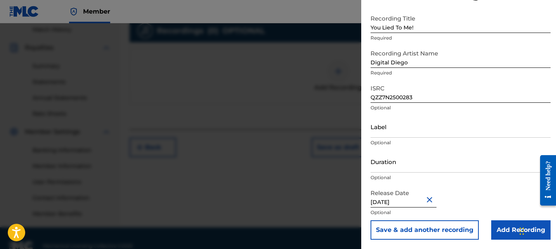
scroll to position [218, 0]
click at [491, 226] on input "Add Recording" at bounding box center [520, 229] width 59 height 19
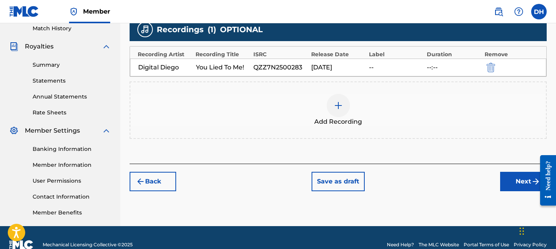
click at [509, 163] on div "Add Recordings (Optional) Enter recording information for your work. Recording …" at bounding box center [338, 40] width 417 height 247
click at [509, 173] on button "Next" at bounding box center [523, 181] width 47 height 19
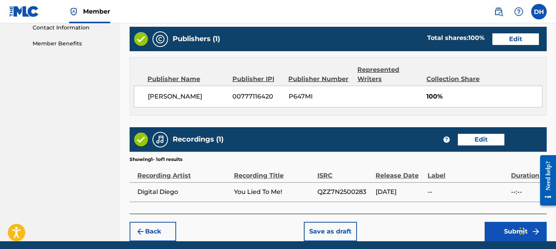
scroll to position [416, 0]
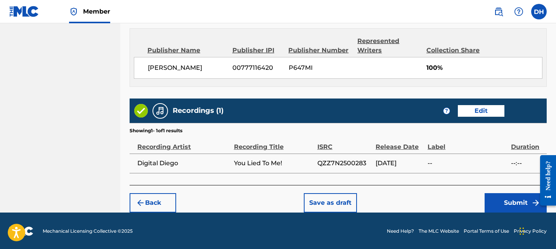
click at [505, 203] on button "Submit" at bounding box center [516, 202] width 62 height 19
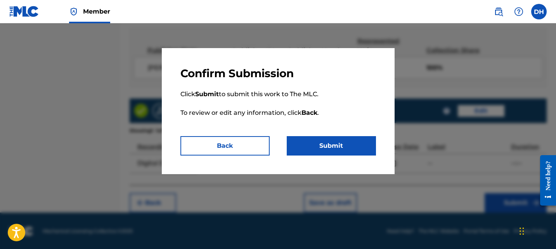
click at [341, 151] on button "Submit" at bounding box center [331, 145] width 89 height 19
